Goal: Task Accomplishment & Management: Manage account settings

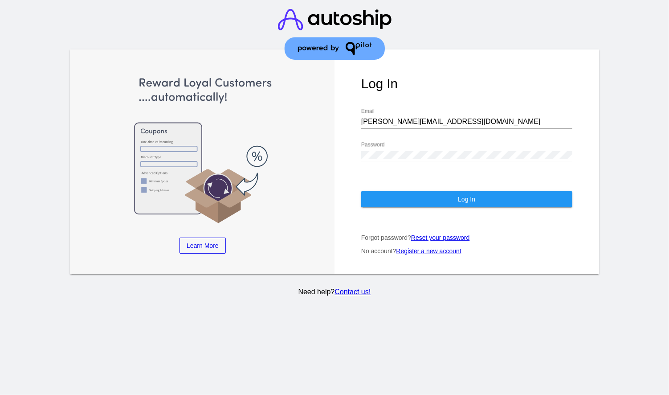
click at [463, 191] on button "Log In" at bounding box center [466, 199] width 211 height 16
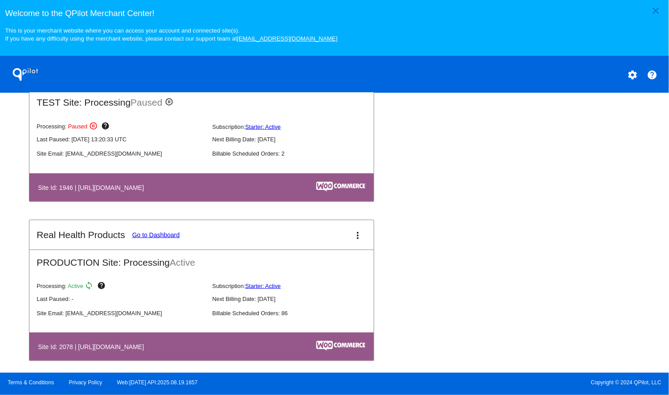
scroll to position [524, 0]
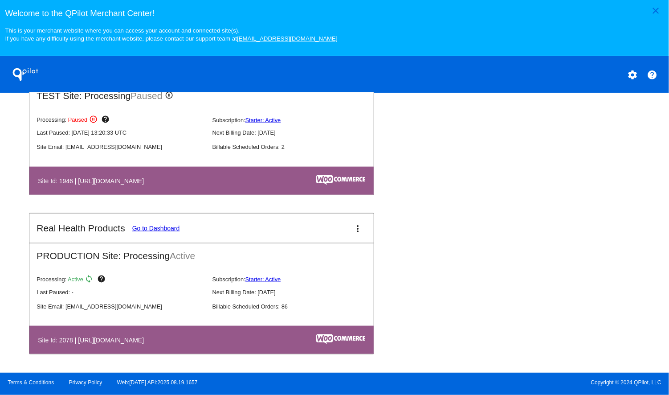
click at [161, 228] on link "Go to Dashboard" at bounding box center [156, 228] width 48 height 7
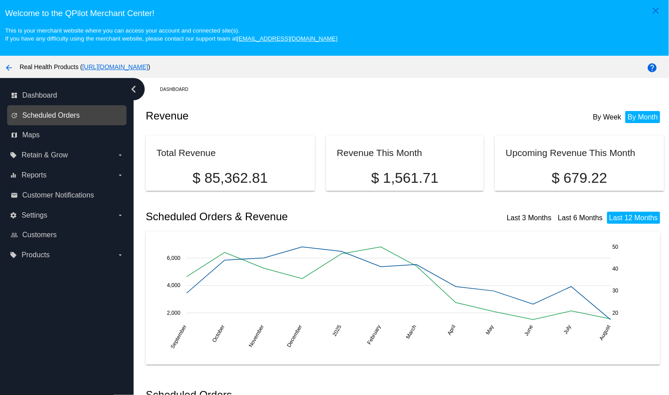
click at [56, 117] on span "Scheduled Orders" at bounding box center [50, 115] width 57 height 8
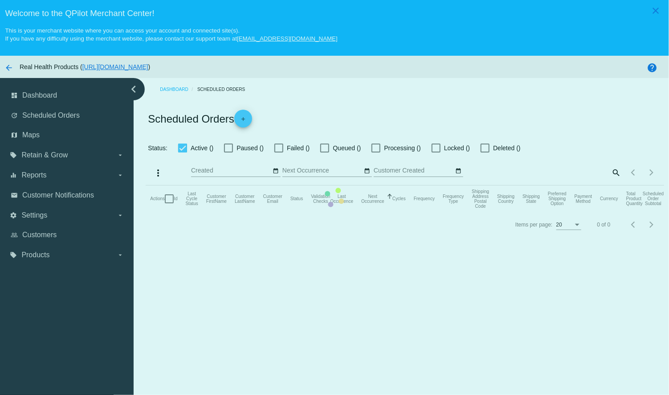
checkbox input "true"
